Goal: Information Seeking & Learning: Find specific fact

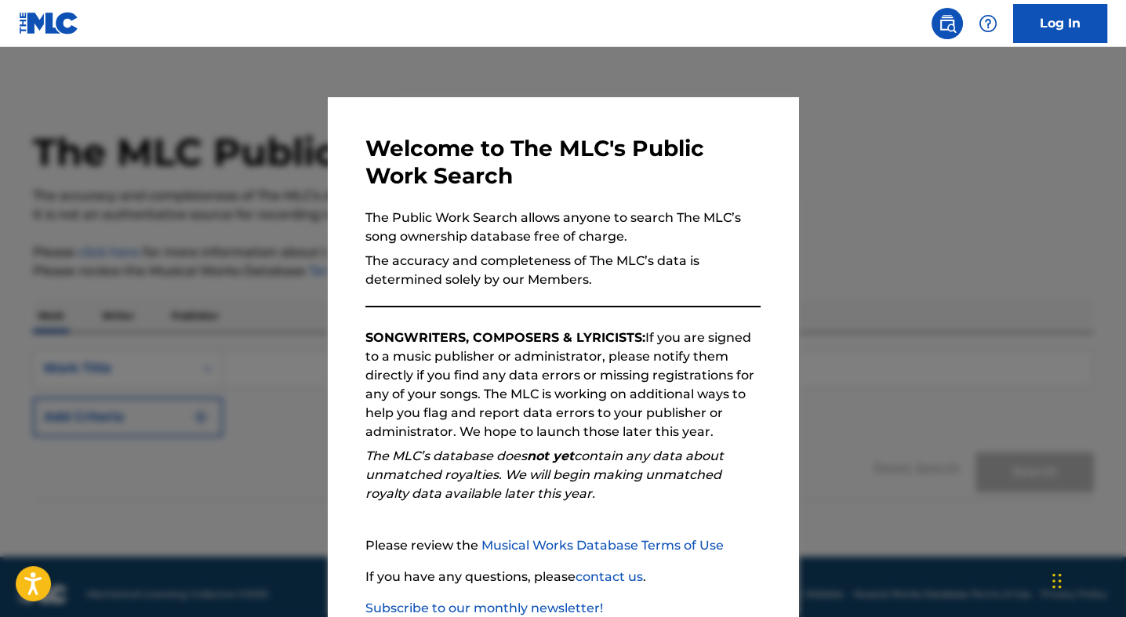
scroll to position [14, 0]
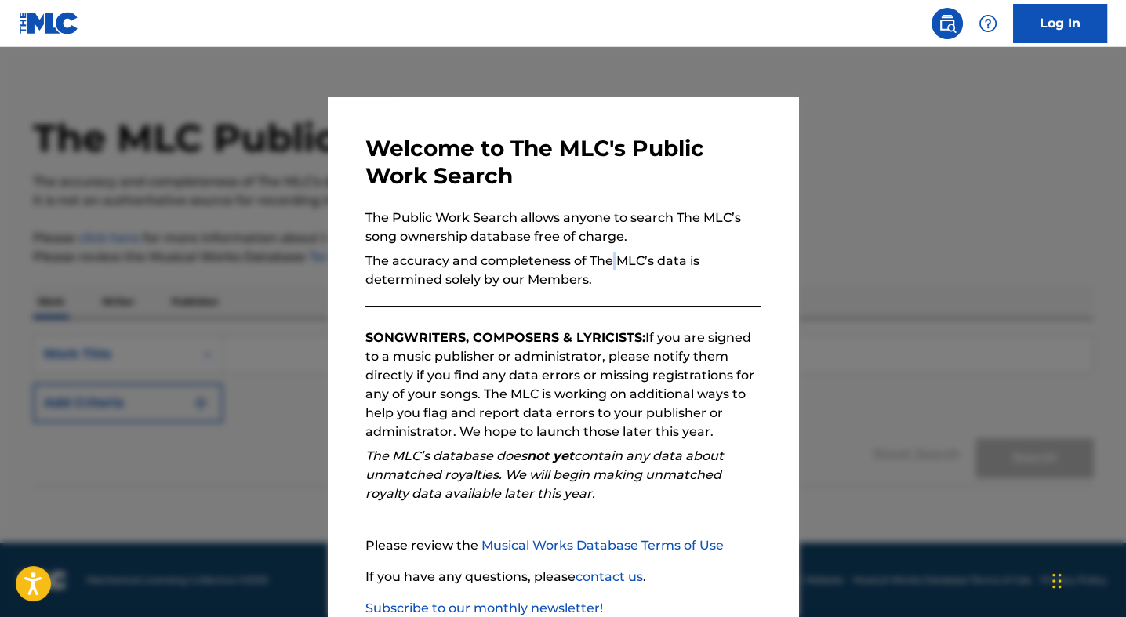
drag, startPoint x: 607, startPoint y: 265, endPoint x: 605, endPoint y: 253, distance: 12.0
click at [605, 253] on p "The accuracy and completeness of The MLC’s data is determined solely by our Mem…" at bounding box center [562, 271] width 395 height 38
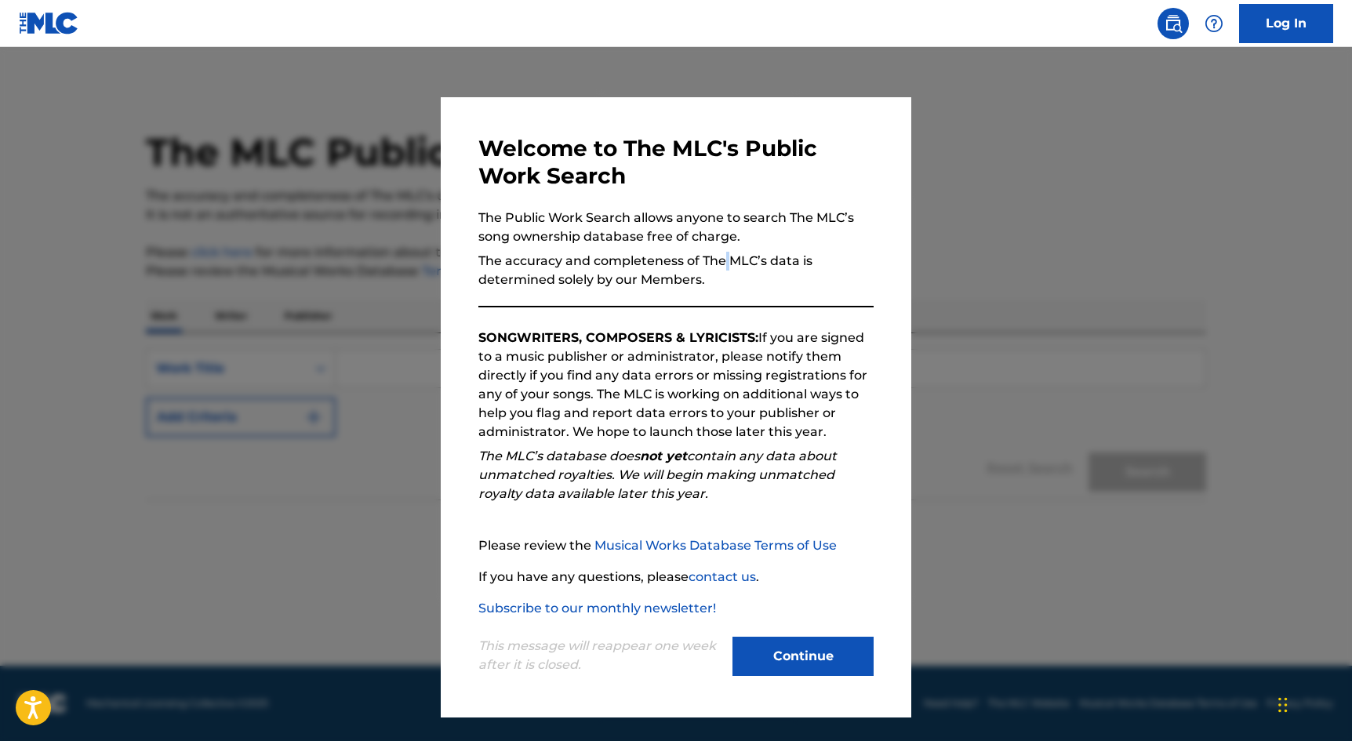
drag, startPoint x: 1052, startPoint y: 0, endPoint x: 801, endPoint y: 661, distance: 707.1
click at [801, 616] on button "Continue" at bounding box center [802, 656] width 141 height 39
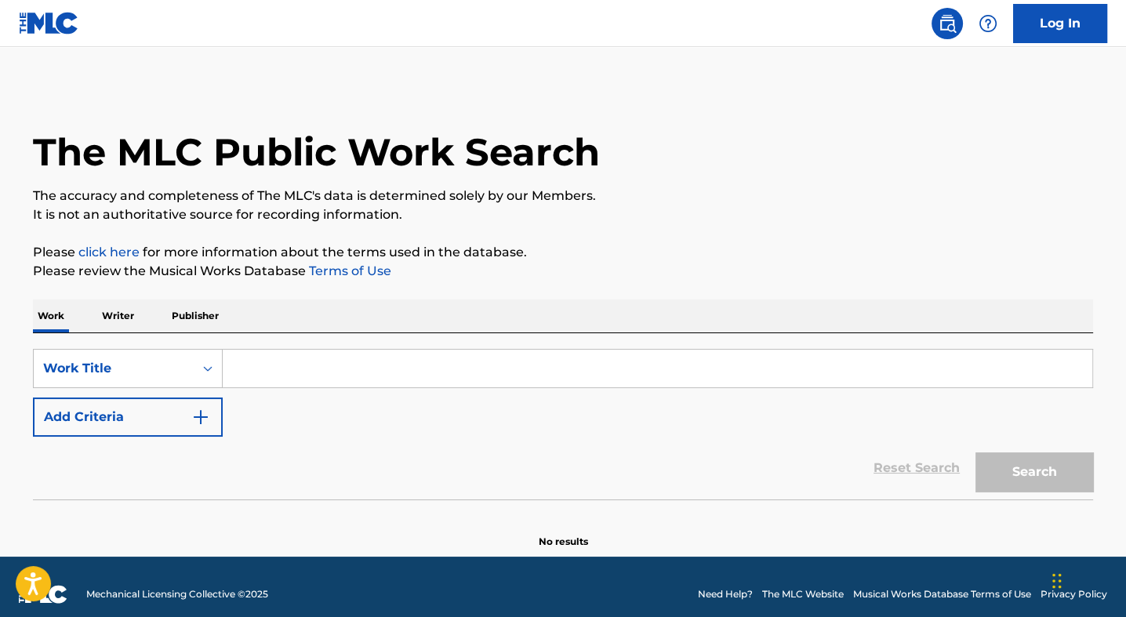
click at [262, 367] on input "Search Form" at bounding box center [658, 369] width 870 height 38
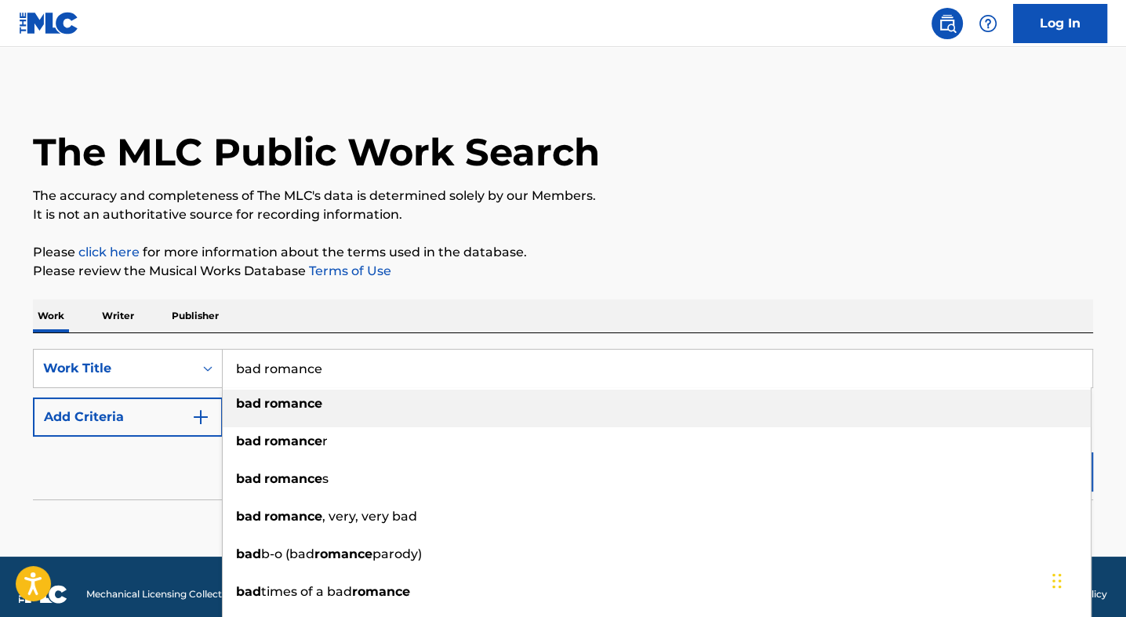
type input "bad romance"
click at [263, 405] on span "Search Form" at bounding box center [262, 403] width 3 height 15
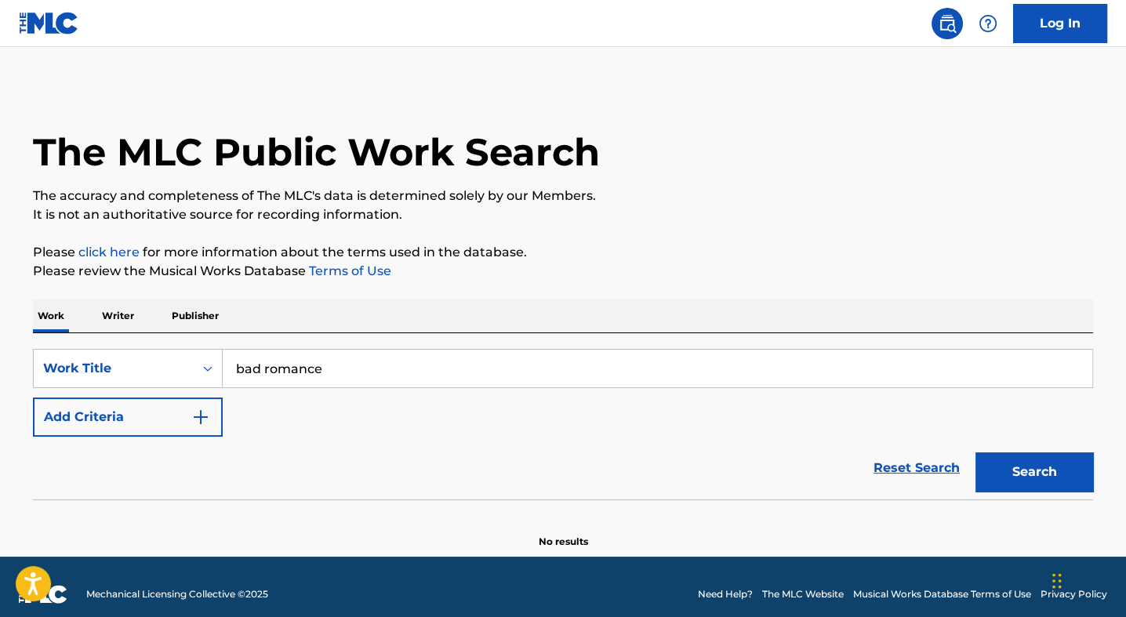
click at [188, 413] on button "Add Criteria" at bounding box center [128, 417] width 190 height 39
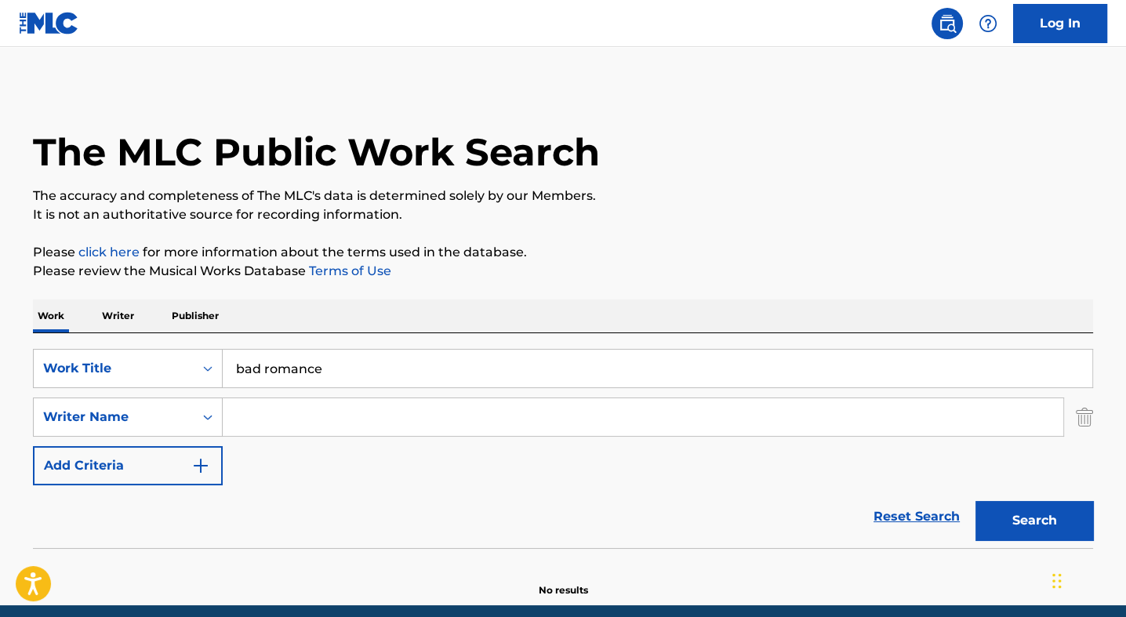
click at [259, 408] on input "Search Form" at bounding box center [643, 417] width 841 height 38
type input "germanotta"
click at [1072, 525] on button "Search" at bounding box center [1034, 520] width 118 height 39
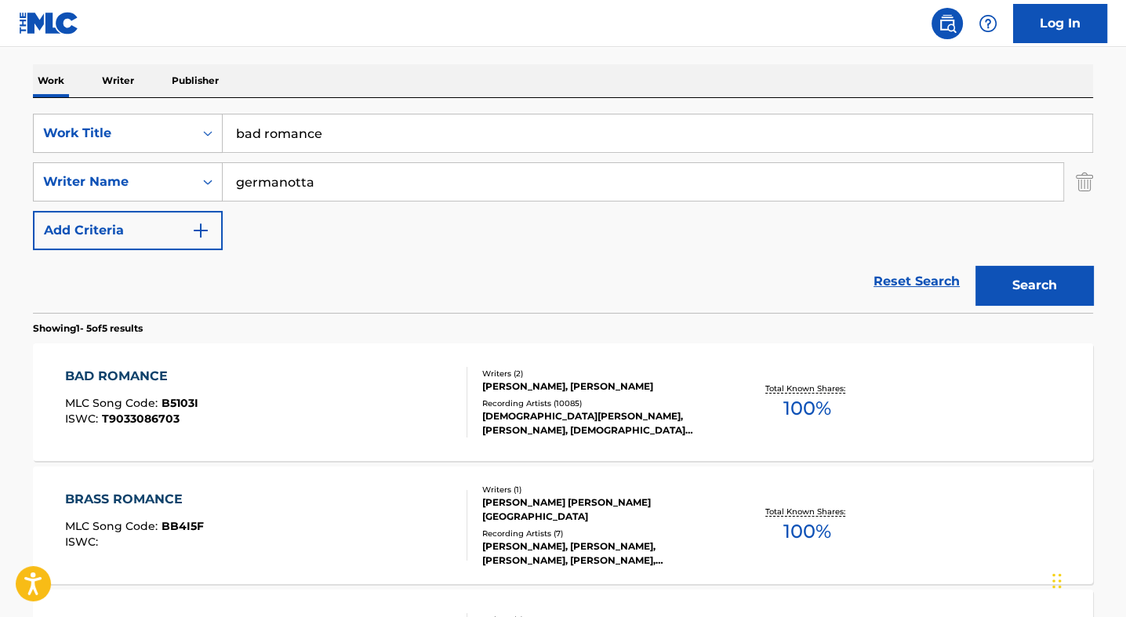
scroll to position [283, 0]
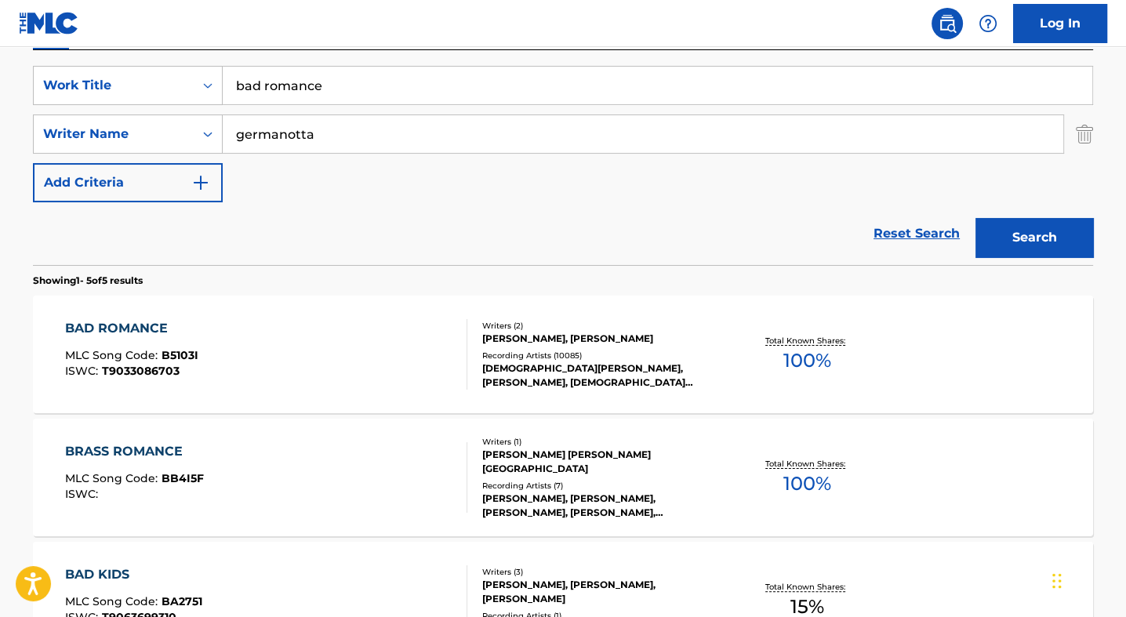
click at [505, 343] on div "[PERSON_NAME], [PERSON_NAME]" at bounding box center [600, 339] width 237 height 14
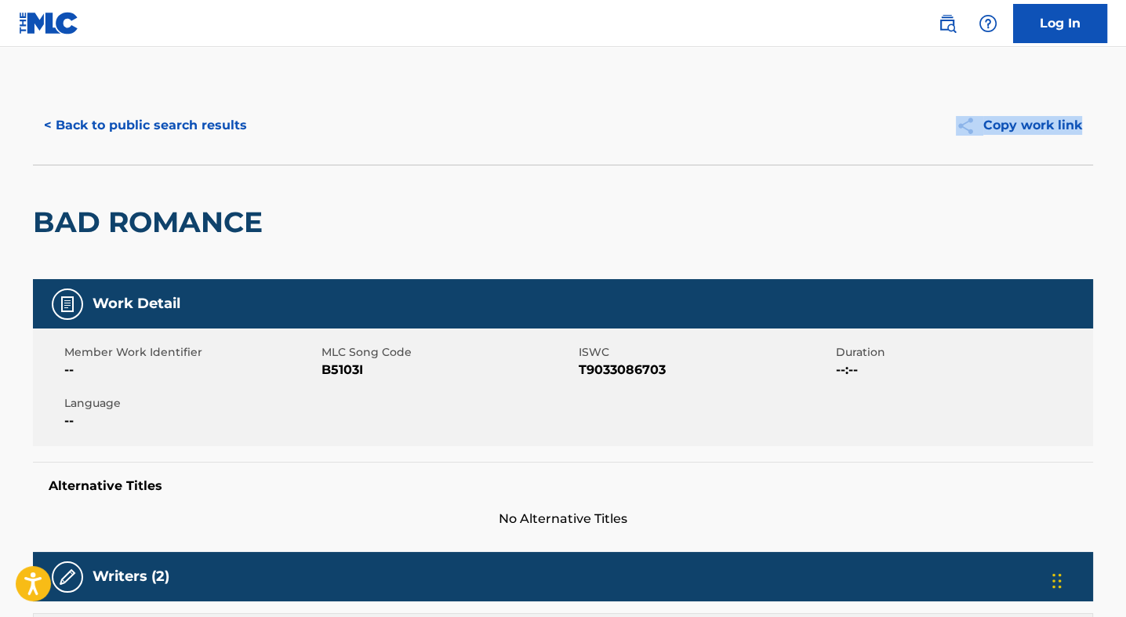
drag, startPoint x: 1125, startPoint y: 64, endPoint x: 1129, endPoint y: 153, distance: 88.7
click at [1125, 155] on html "Accessibility Screen-Reader Guide, Feedback, and Issue Reporting | New window C…" at bounding box center [563, 308] width 1126 height 617
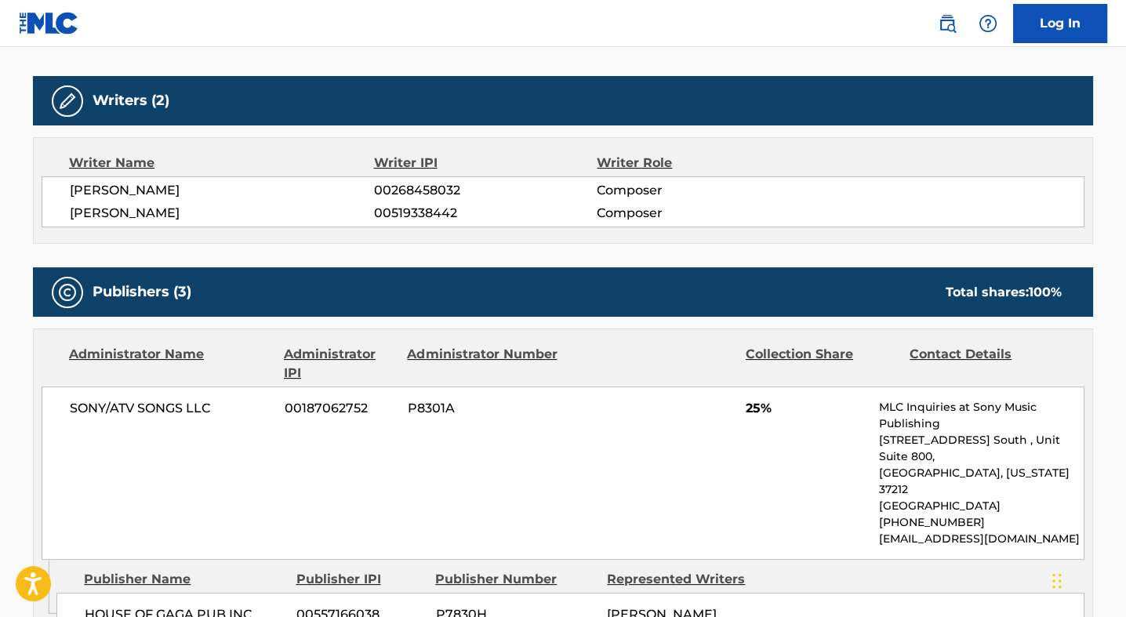
scroll to position [445, 0]
